Goal: Find specific page/section: Find specific page/section

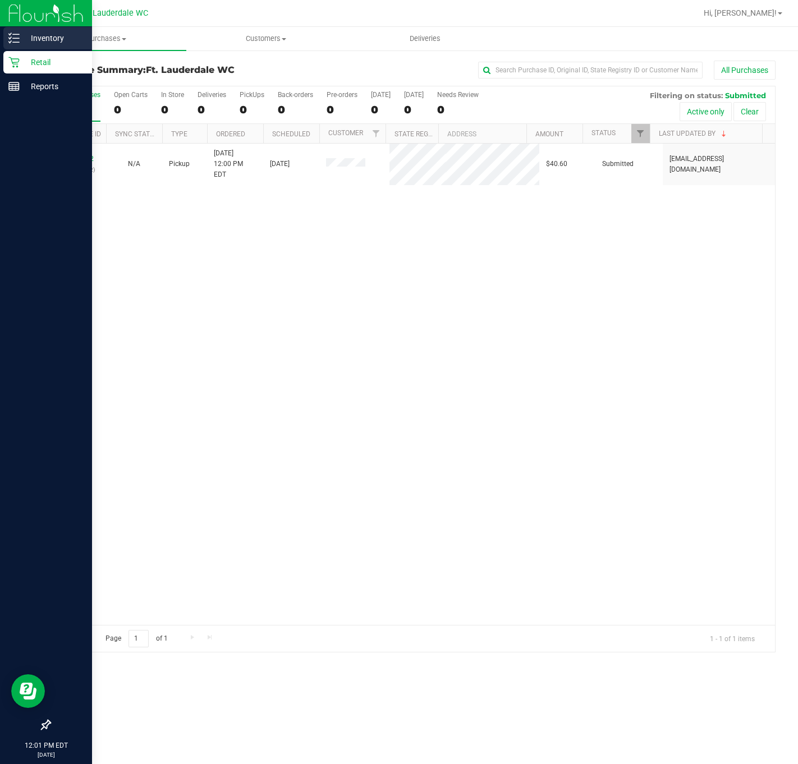
click at [43, 38] on p "Inventory" at bounding box center [53, 37] width 67 height 13
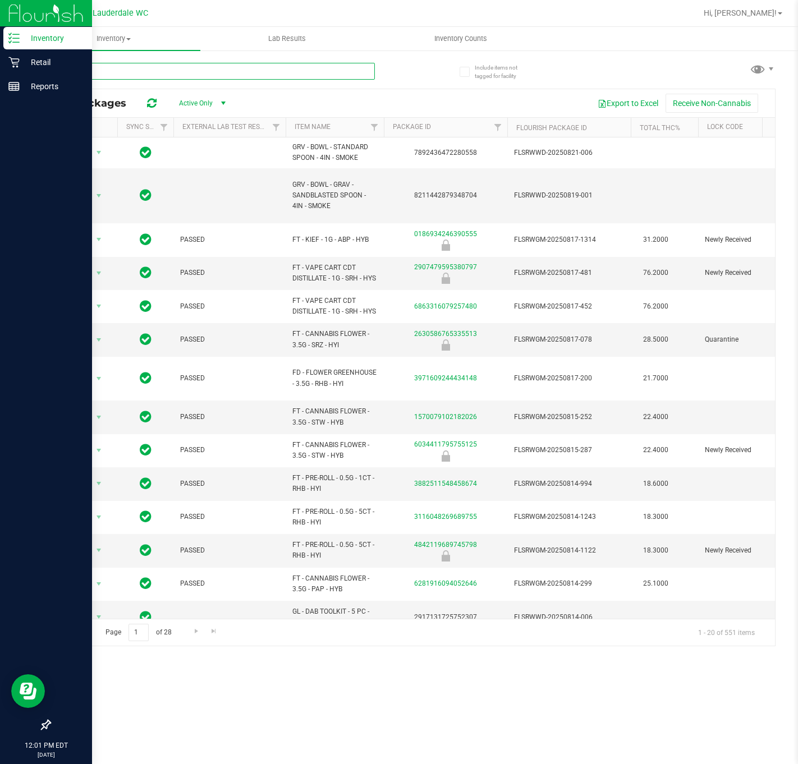
click at [145, 71] on input "text" at bounding box center [211, 71] width 325 height 17
type input "JCW"
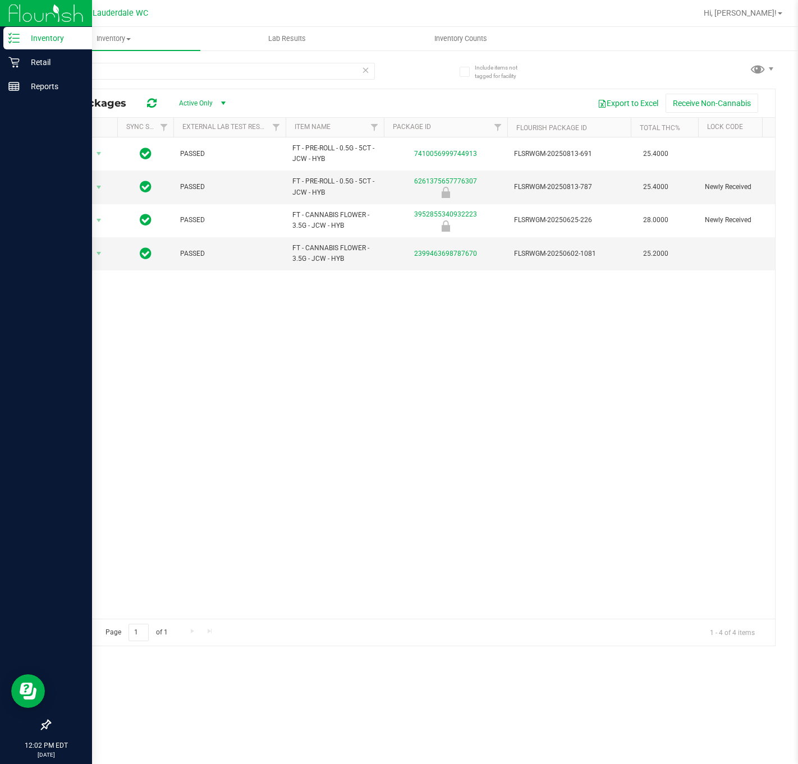
click at [371, 480] on div "Action Action Global inventory Package audit log Print package label Print prod…" at bounding box center [412, 377] width 725 height 481
click at [362, 74] on icon at bounding box center [366, 69] width 8 height 13
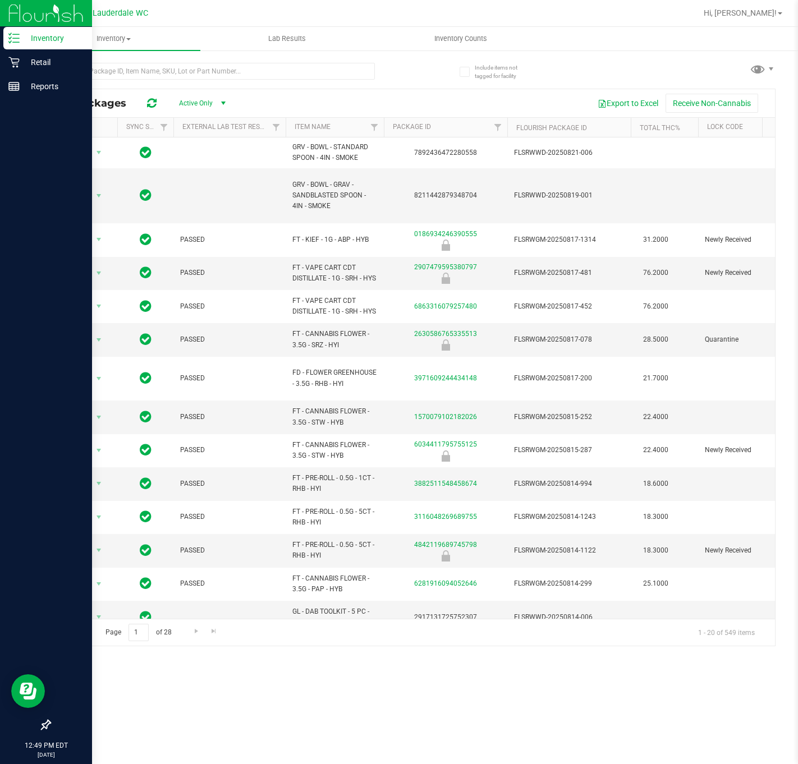
click at [398, 689] on div "Inventory All packages All inventory Waste log Lab Results Inventory Counts Inc…" at bounding box center [412, 395] width 771 height 737
